Goal: Information Seeking & Learning: Learn about a topic

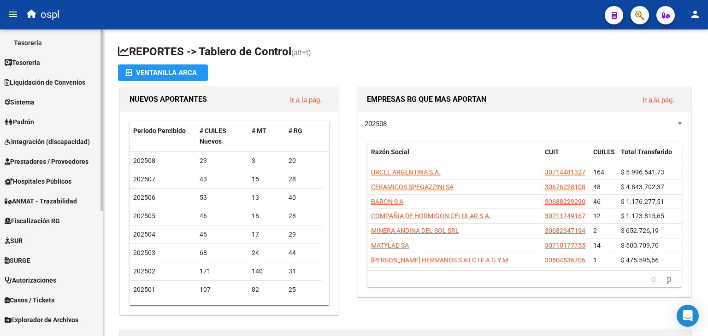
scroll to position [140, 0]
click at [60, 218] on span "Fiscalización RG" at bounding box center [32, 221] width 55 height 10
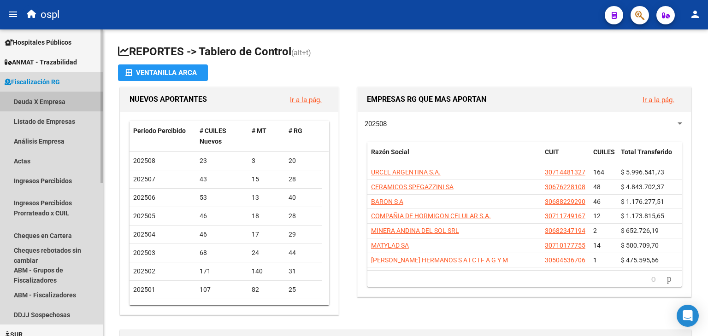
click at [50, 106] on link "Deuda X Empresa" at bounding box center [51, 102] width 103 height 20
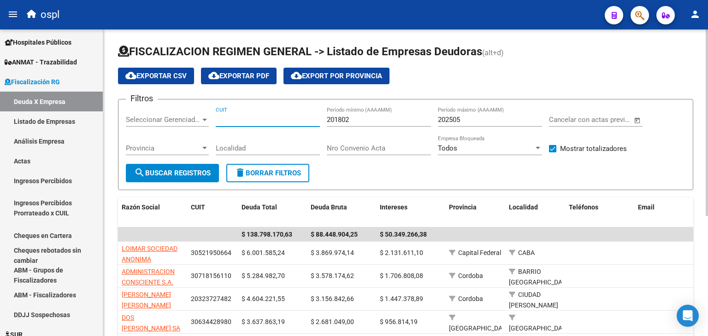
click at [234, 118] on input "CUIT" at bounding box center [268, 120] width 104 height 8
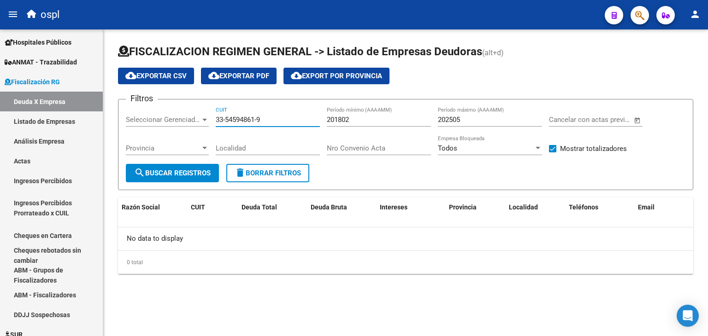
type input "33-54594861-9"
drag, startPoint x: 372, startPoint y: 122, endPoint x: 267, endPoint y: 120, distance: 105.1
click at [267, 120] on div "Filtros Seleccionar Gerenciador Seleccionar Gerenciador 33-54594861-9 CUIT 2018…" at bounding box center [405, 135] width 559 height 57
type input "201000"
click at [256, 160] on div "Localidad" at bounding box center [268, 149] width 104 height 29
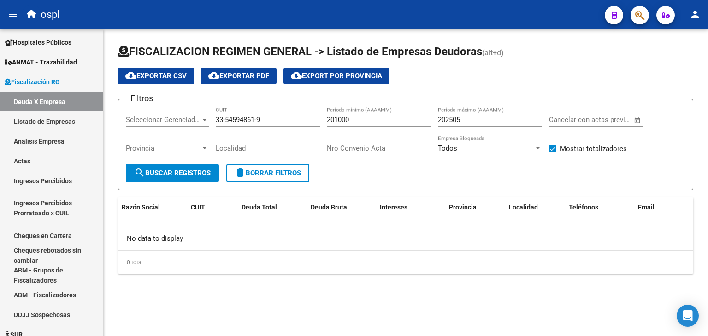
click at [254, 164] on button "delete Borrar Filtros" at bounding box center [267, 173] width 83 height 18
type input "201802"
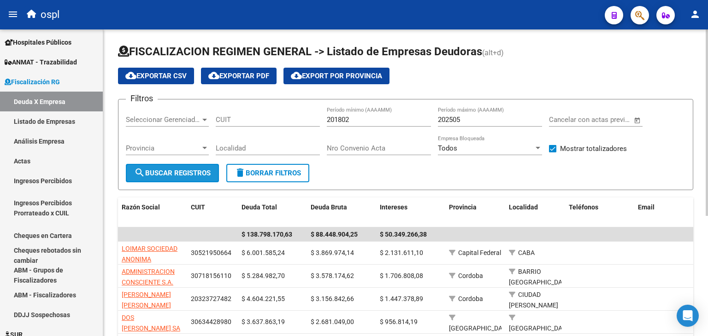
click at [203, 164] on button "search Buscar Registros" at bounding box center [172, 173] width 93 height 18
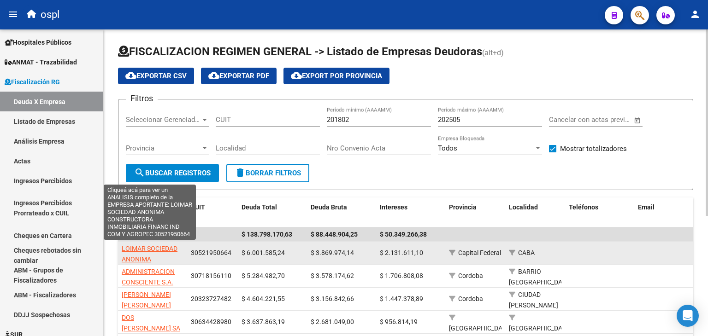
click at [140, 250] on span "LOIMAR SOCIEDAD ANONIMA CONSTRUCTORA INMOBILIARIA FINANC IND COM Y AGROPEC" at bounding box center [150, 275] width 56 height 60
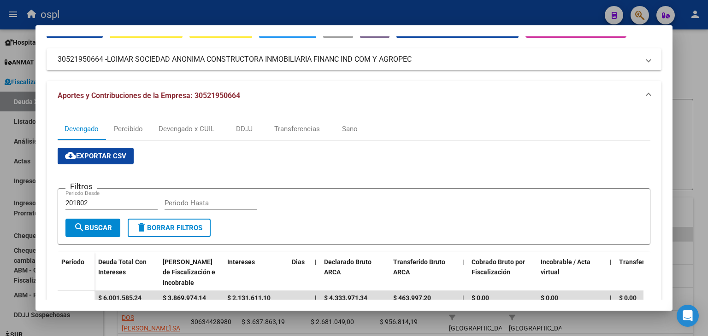
scroll to position [190, 0]
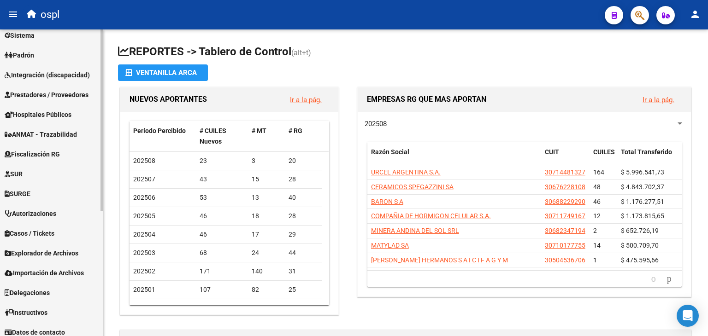
scroll to position [211, 0]
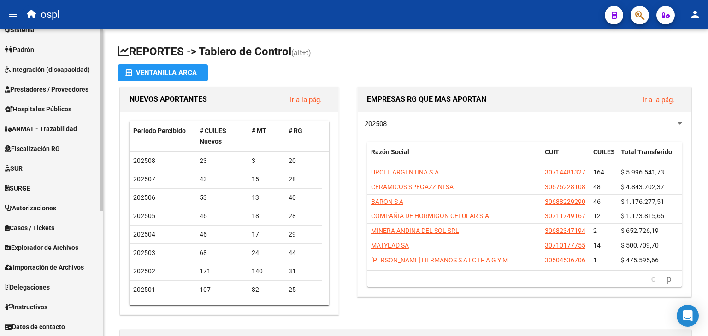
click at [60, 147] on span "Fiscalización RG" at bounding box center [32, 149] width 55 height 10
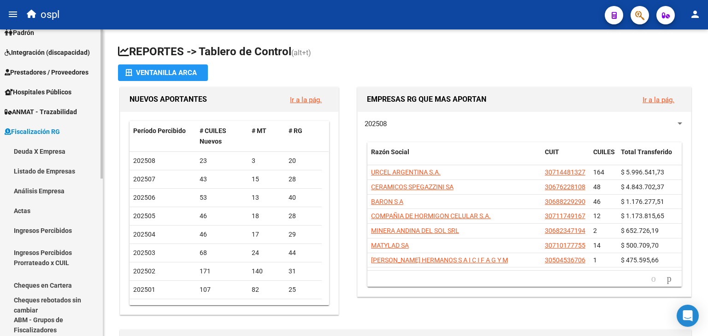
scroll to position [72, 0]
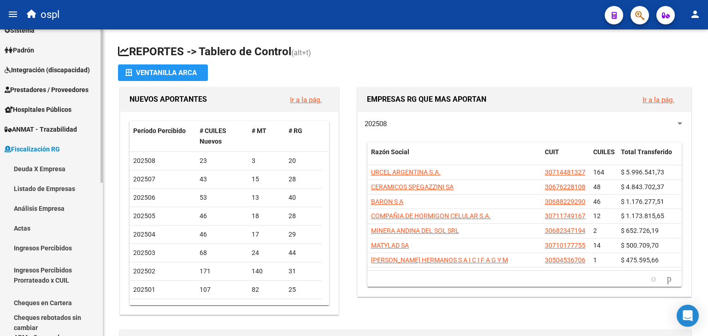
click at [55, 185] on link "Listado de Empresas" at bounding box center [51, 189] width 103 height 20
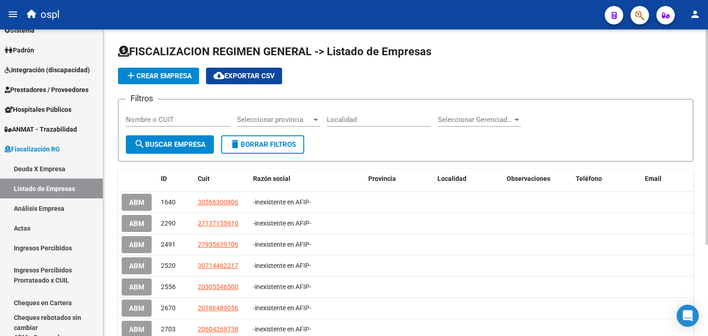
click at [172, 124] on div "Nombre o CUIT" at bounding box center [178, 117] width 104 height 20
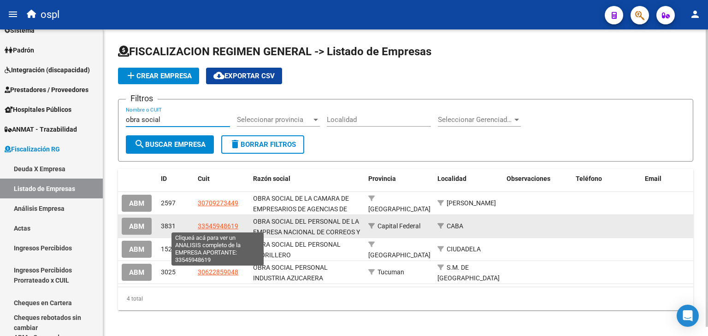
type input "obra social"
click at [230, 223] on span "33545948619" at bounding box center [218, 226] width 41 height 7
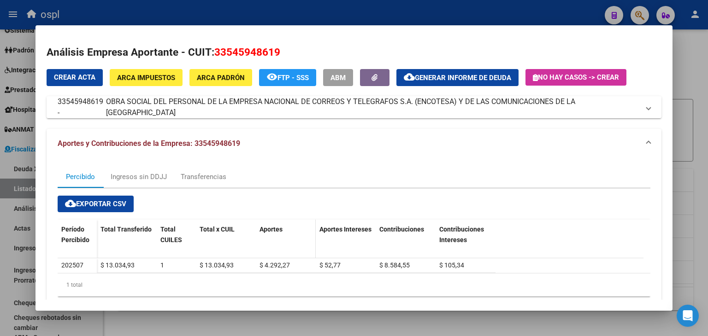
scroll to position [21, 0]
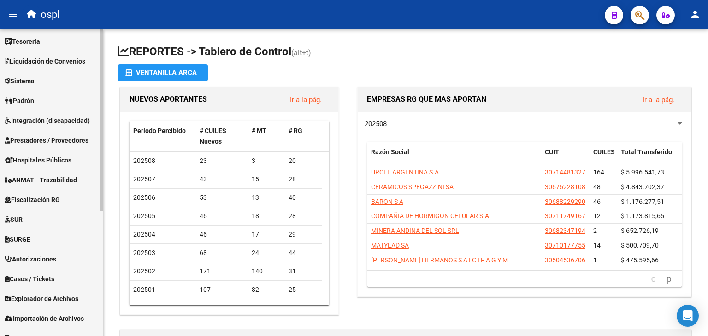
scroll to position [212, 0]
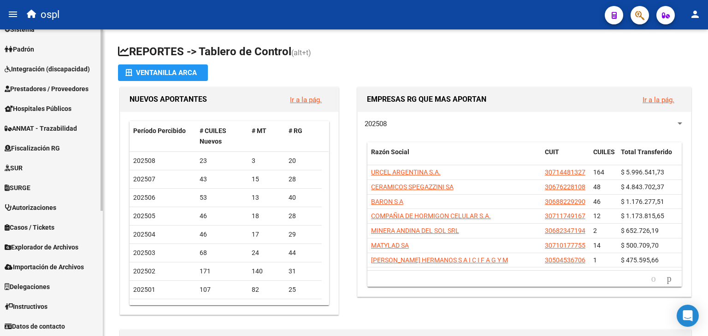
click at [50, 143] on span "Fiscalización RG" at bounding box center [32, 148] width 55 height 10
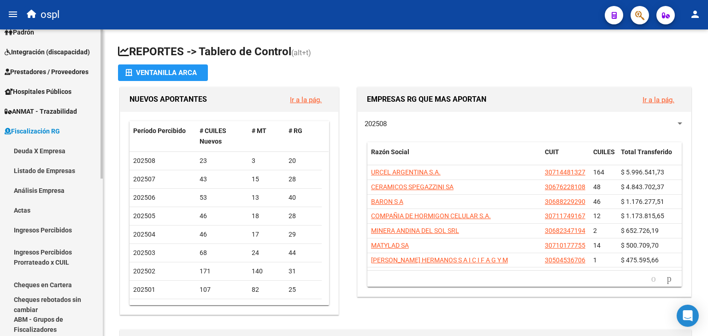
scroll to position [73, 0]
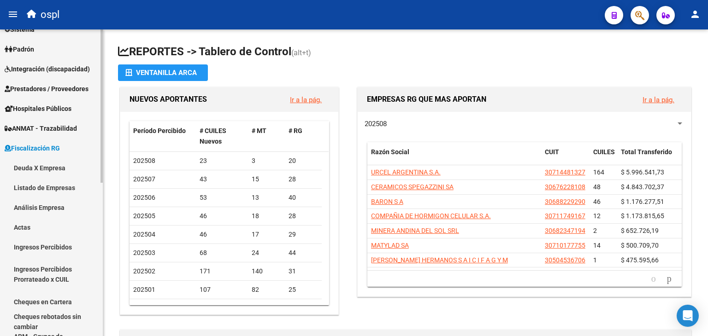
click at [44, 204] on link "Análisis Empresa" at bounding box center [51, 208] width 103 height 20
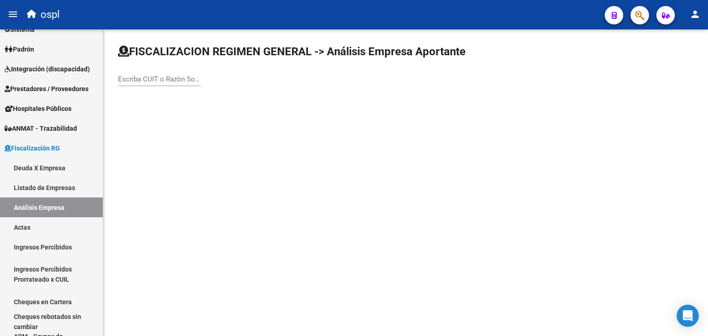
click at [160, 82] on input "Escriba CUIT o Razón Social para buscar" at bounding box center [159, 79] width 83 height 8
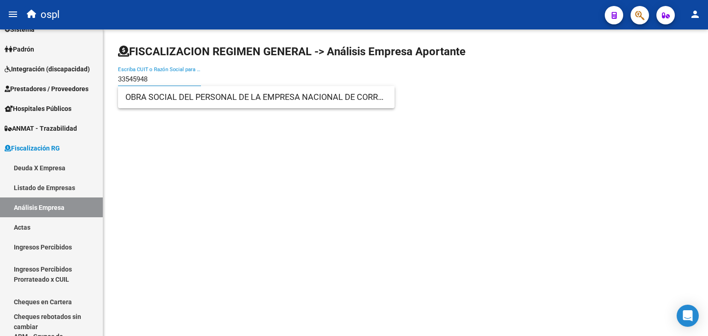
type input "33545948"
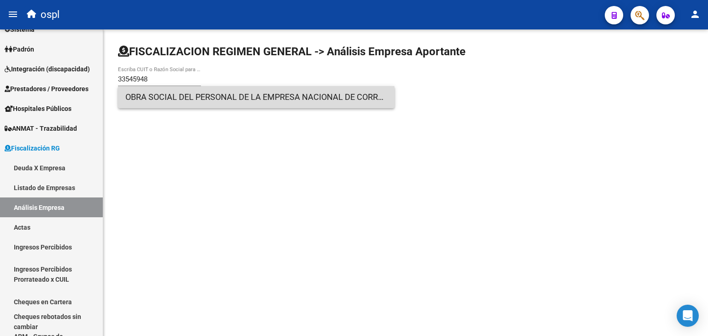
click at [241, 100] on span "OBRA SOCIAL DEL PERSONAL DE LA EMPRESA NACIONAL DE CORREOS Y TELEGRAFOS S.A. (E…" at bounding box center [256, 97] width 262 height 22
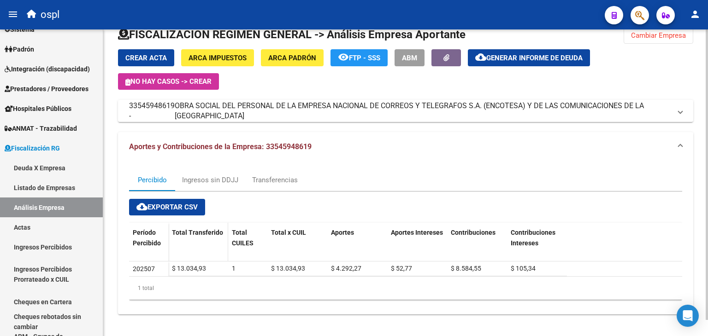
scroll to position [15, 0]
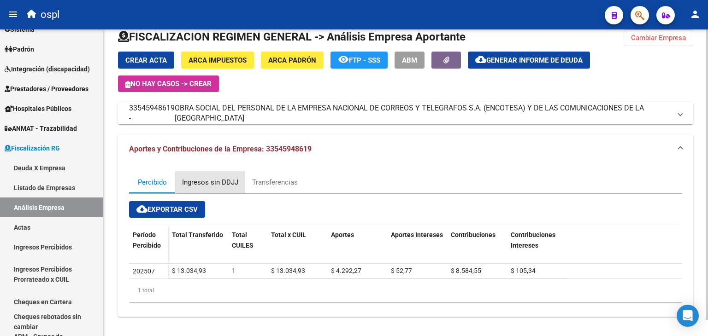
click at [238, 175] on div "Ingresos sin DDJJ" at bounding box center [210, 182] width 70 height 22
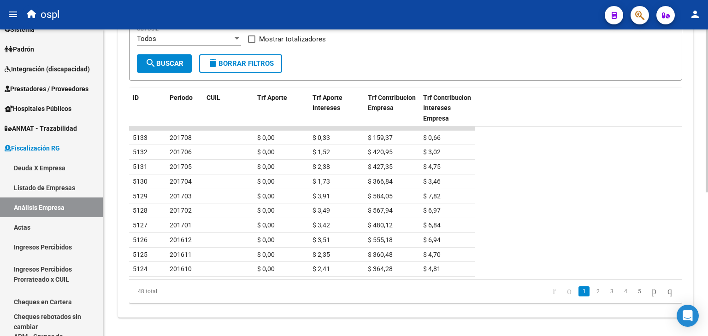
scroll to position [271, 0]
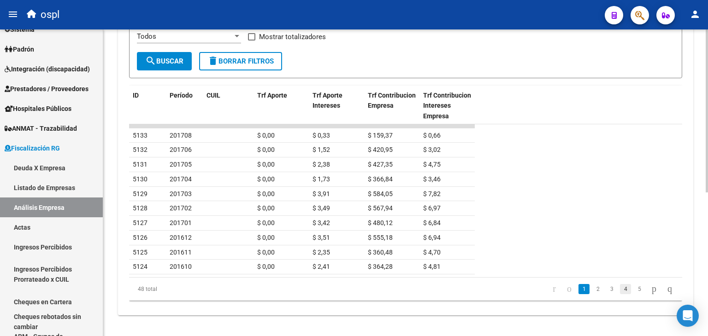
click at [620, 288] on link "4" at bounding box center [625, 289] width 11 height 10
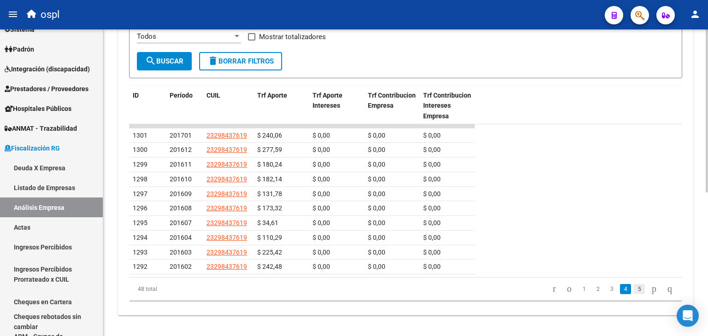
click at [634, 288] on link "5" at bounding box center [639, 289] width 11 height 10
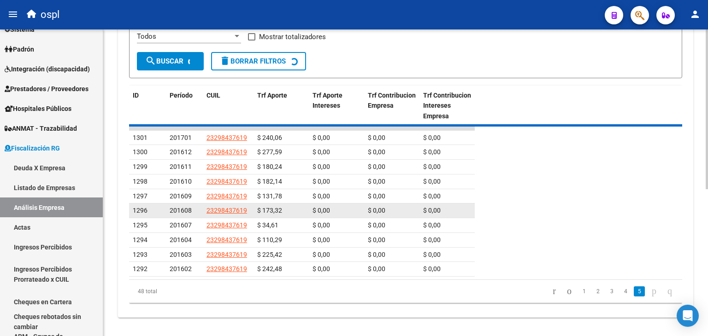
scroll to position [241, 0]
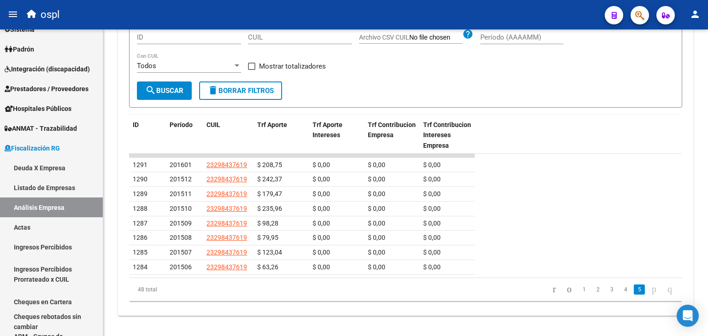
click at [581, 290] on li "1" at bounding box center [584, 290] width 14 height 16
click at [592, 285] on link "2" at bounding box center [597, 290] width 11 height 10
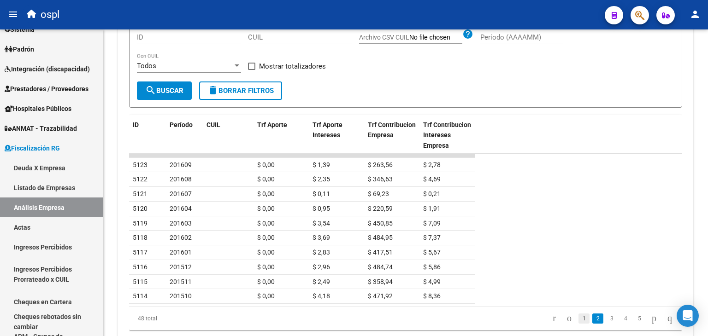
click at [578, 314] on link "1" at bounding box center [583, 319] width 11 height 10
click at [181, 129] on div "Período" at bounding box center [184, 125] width 29 height 11
click at [650, 315] on icon "go to next page" at bounding box center [653, 318] width 7 height 11
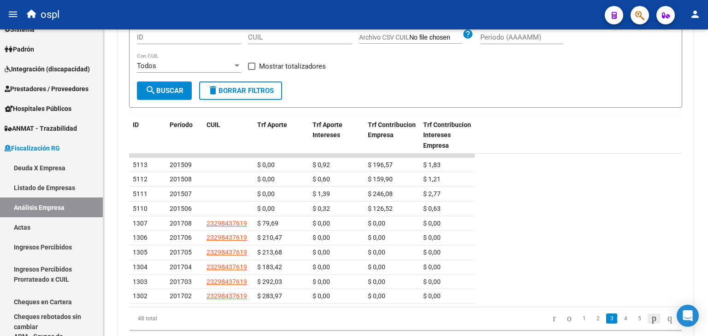
click at [650, 315] on icon "go to next page" at bounding box center [653, 318] width 7 height 11
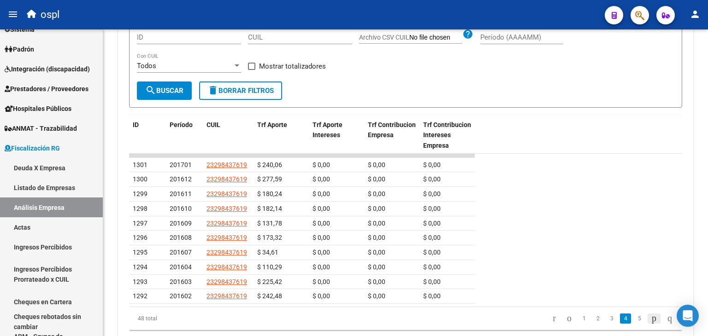
click at [650, 315] on icon "go to next page" at bounding box center [653, 318] width 7 height 11
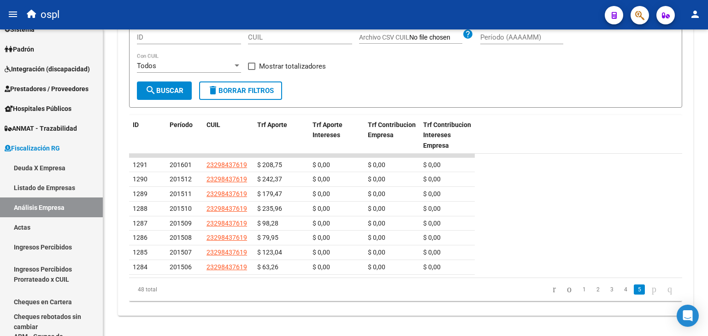
click at [648, 315] on div "FISCALIZACION REGIMEN GENERAL -> Análisis Empresa Aportante Cambiar Empresa Cre…" at bounding box center [405, 63] width 605 height 550
click at [650, 286] on icon "go to next page" at bounding box center [653, 289] width 7 height 11
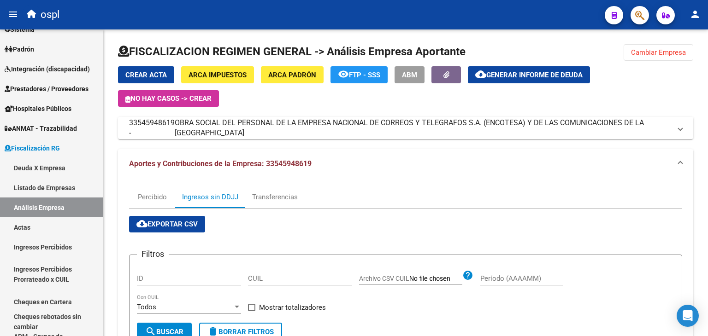
scroll to position [0, 0]
click at [248, 202] on div "Transferencias" at bounding box center [274, 197] width 59 height 22
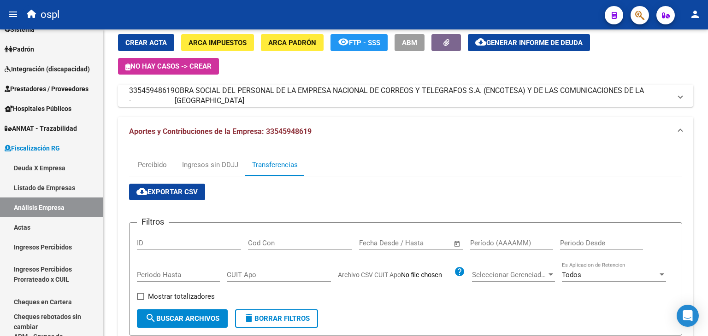
scroll to position [18, 0]
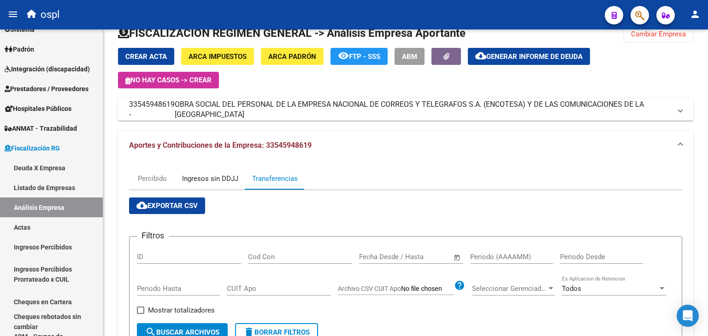
click at [206, 178] on div "Ingresos sin DDJJ" at bounding box center [210, 179] width 56 height 10
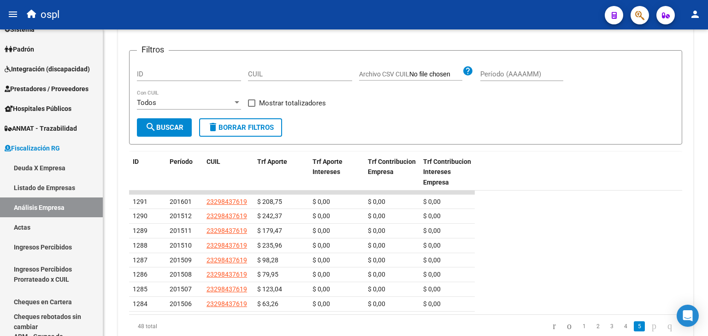
scroll to position [241, 0]
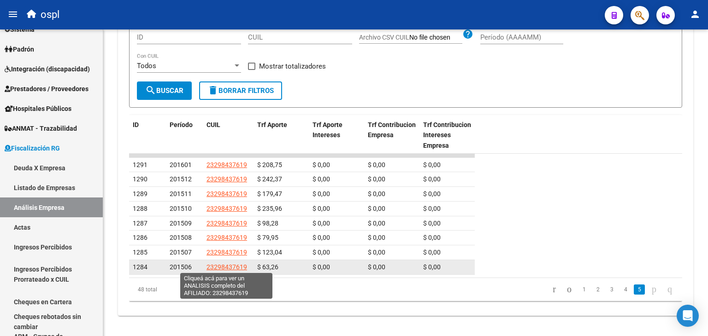
click at [221, 266] on span "23298437619" at bounding box center [226, 267] width 41 height 7
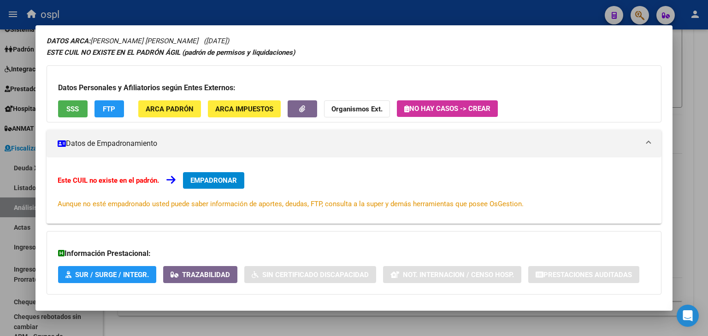
scroll to position [79, 0]
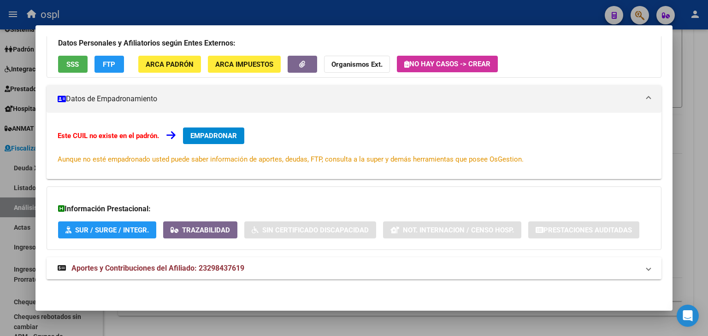
click at [238, 270] on span "Aportes y Contribuciones del Afiliado: 23298437619" at bounding box center [157, 268] width 173 height 9
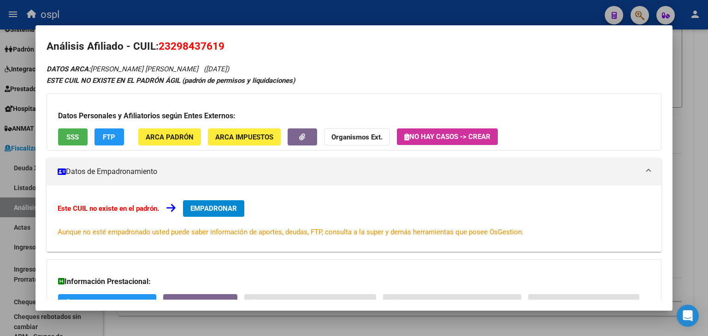
scroll to position [0, 0]
